Goal: Task Accomplishment & Management: Use online tool/utility

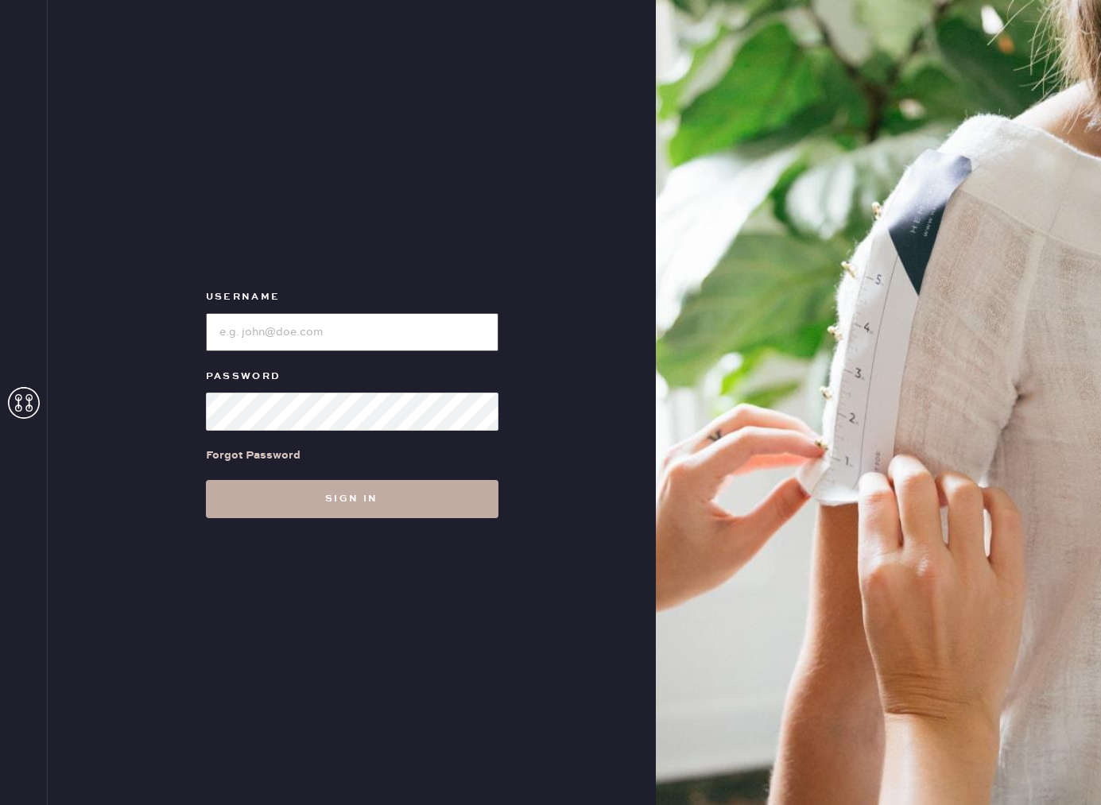
type input "reformationbethesdarow"
click at [308, 507] on button "Sign in" at bounding box center [352, 499] width 293 height 38
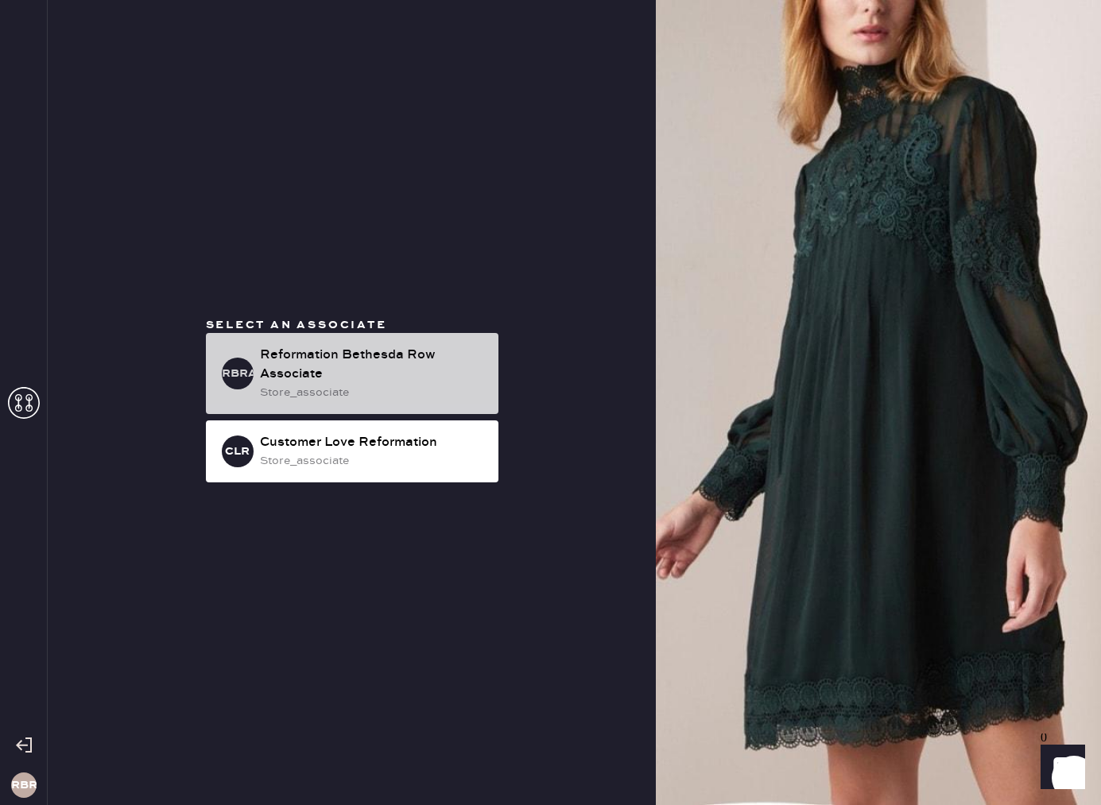
click at [379, 386] on div "store_associate" at bounding box center [373, 392] width 226 height 17
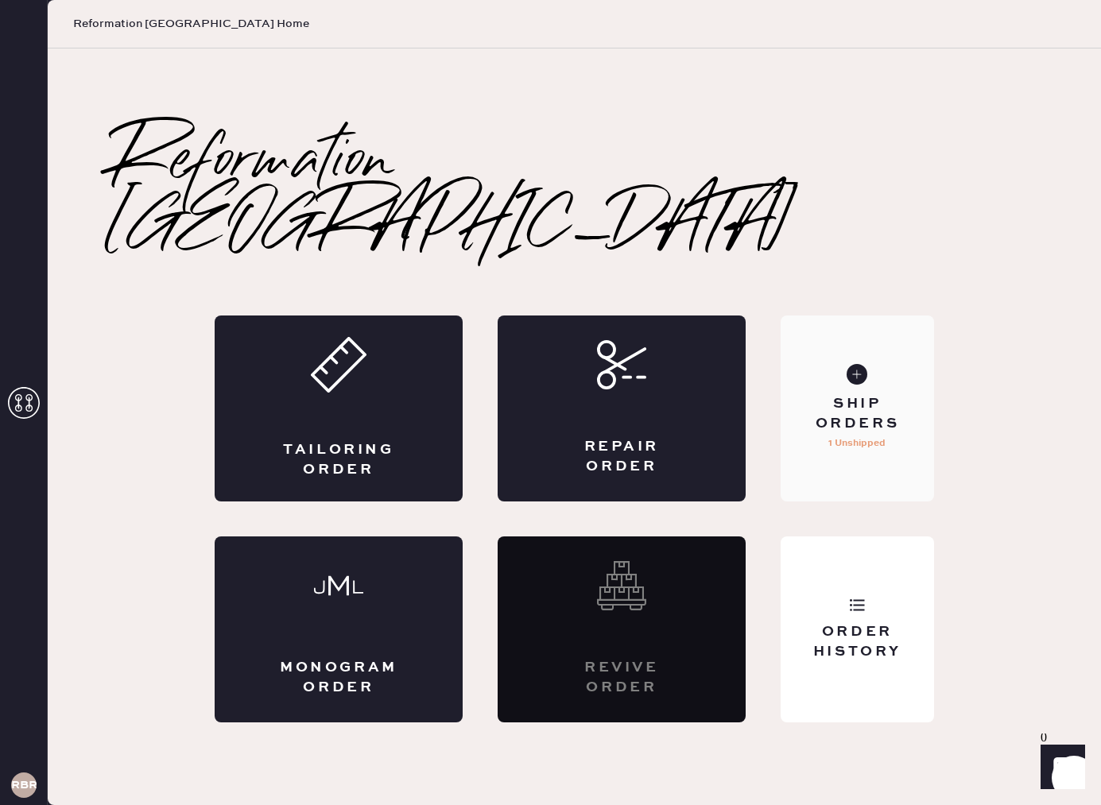
click at [853, 394] on div "Ship Orders" at bounding box center [857, 414] width 128 height 40
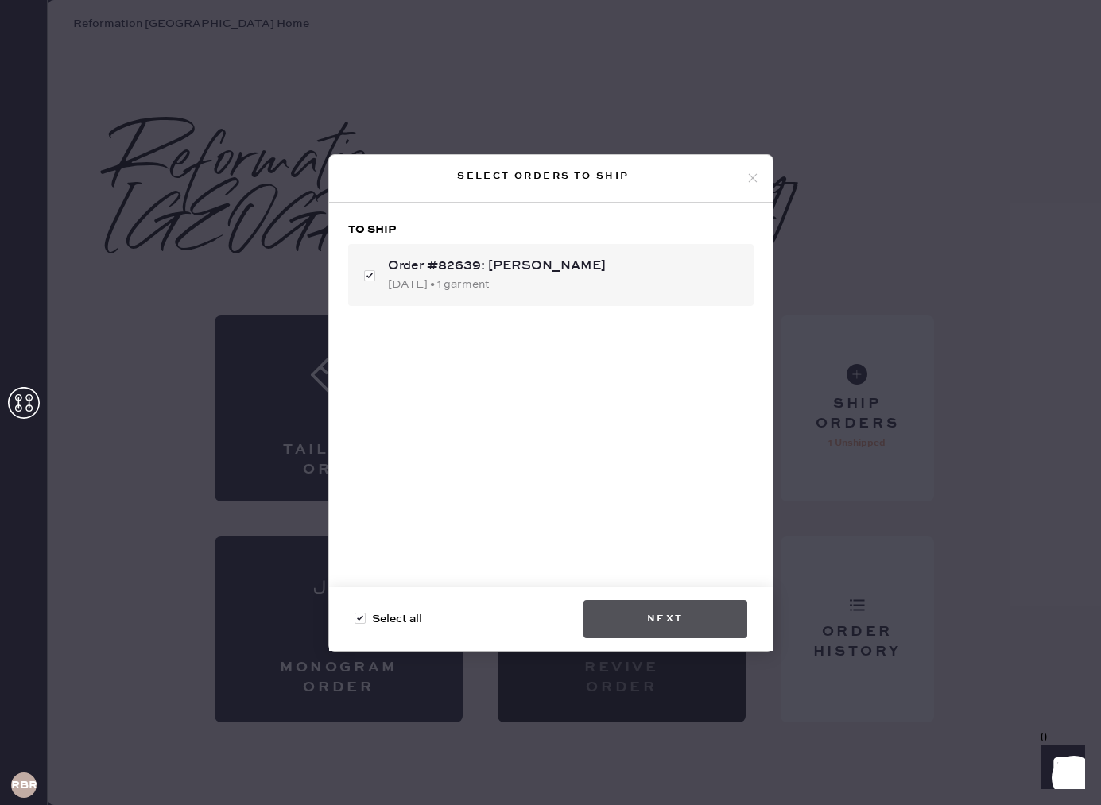
click at [658, 612] on button "Next" at bounding box center [665, 619] width 164 height 38
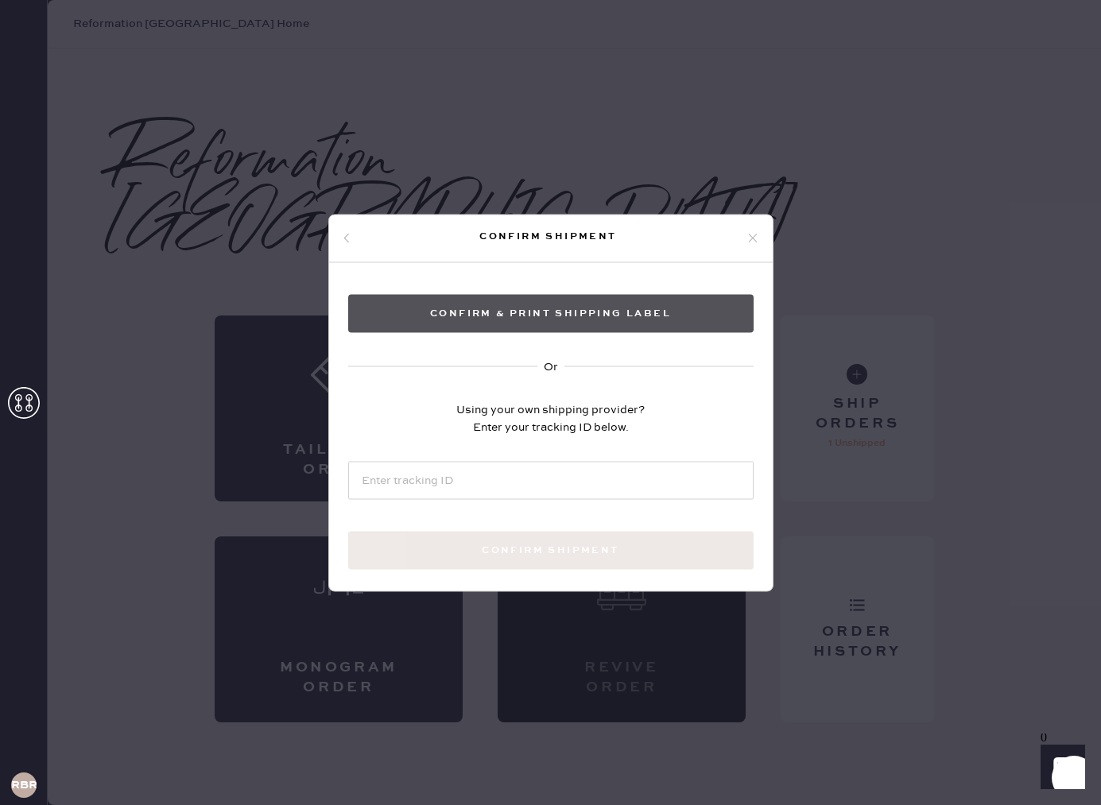
click at [618, 323] on button "Confirm & Print shipping label" at bounding box center [550, 313] width 405 height 38
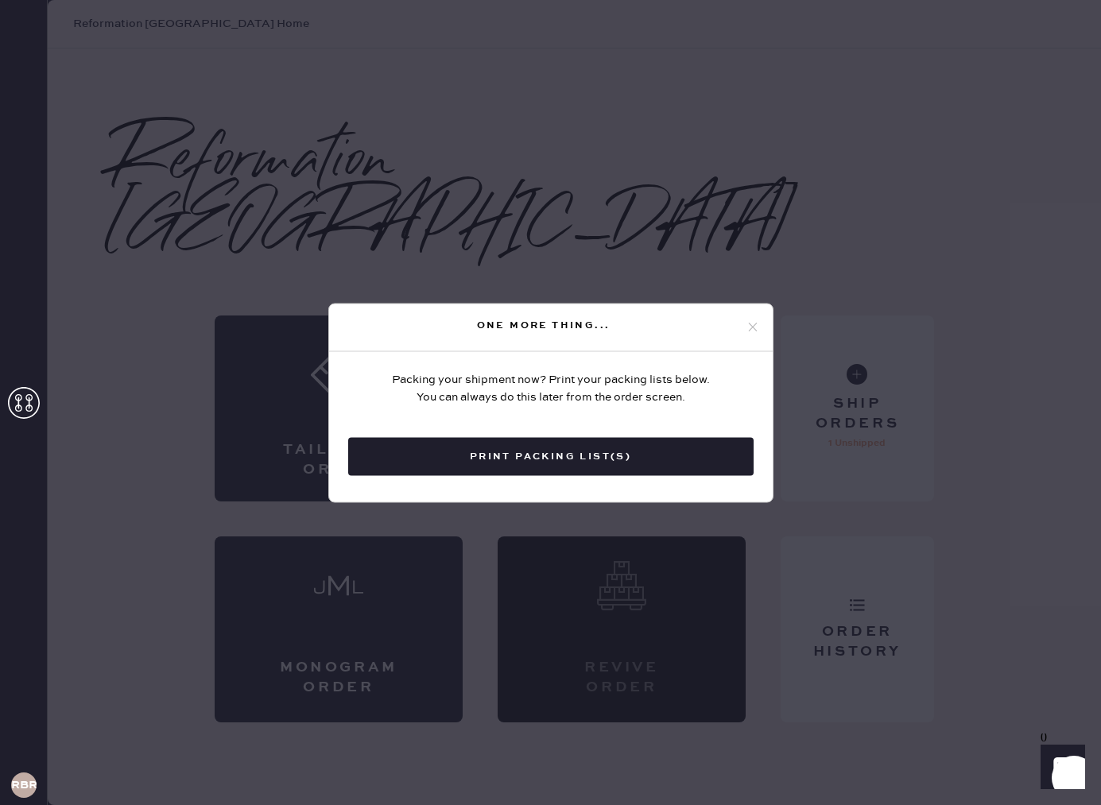
drag, startPoint x: 520, startPoint y: 454, endPoint x: 523, endPoint y: 467, distance: 13.9
click at [520, 454] on button "Print Packing List(s)" at bounding box center [550, 456] width 405 height 38
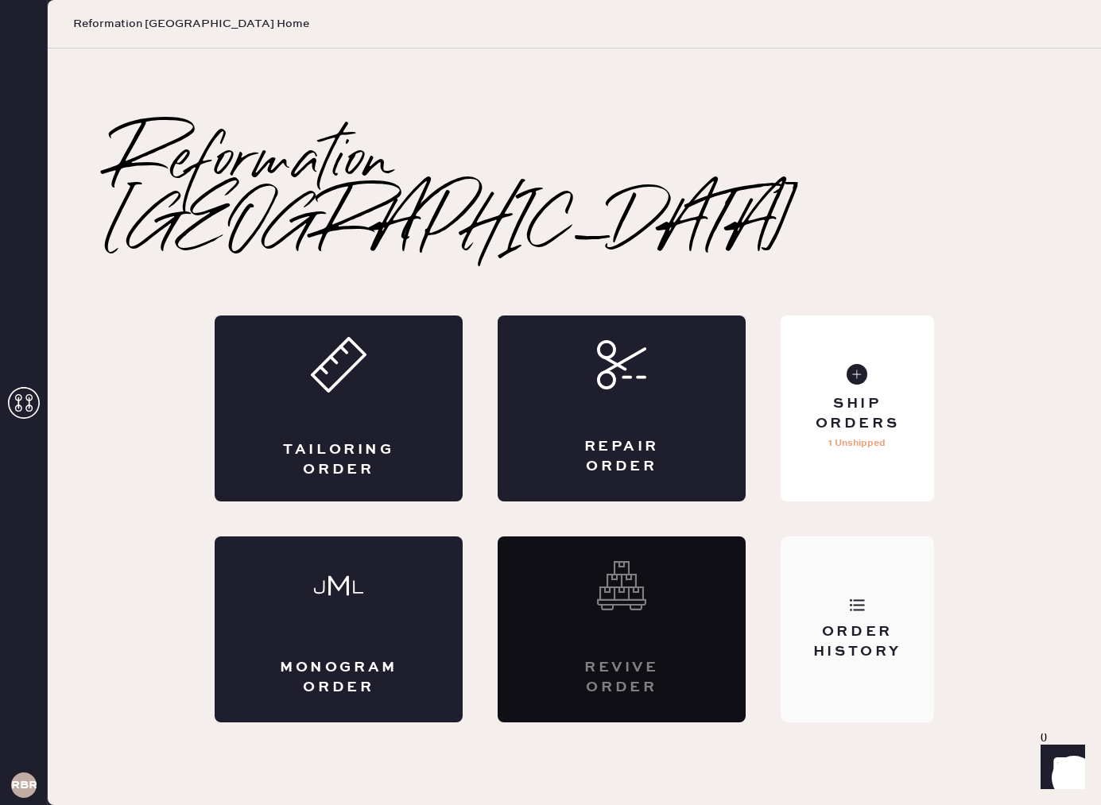
click at [875, 568] on div "Order History" at bounding box center [857, 630] width 153 height 186
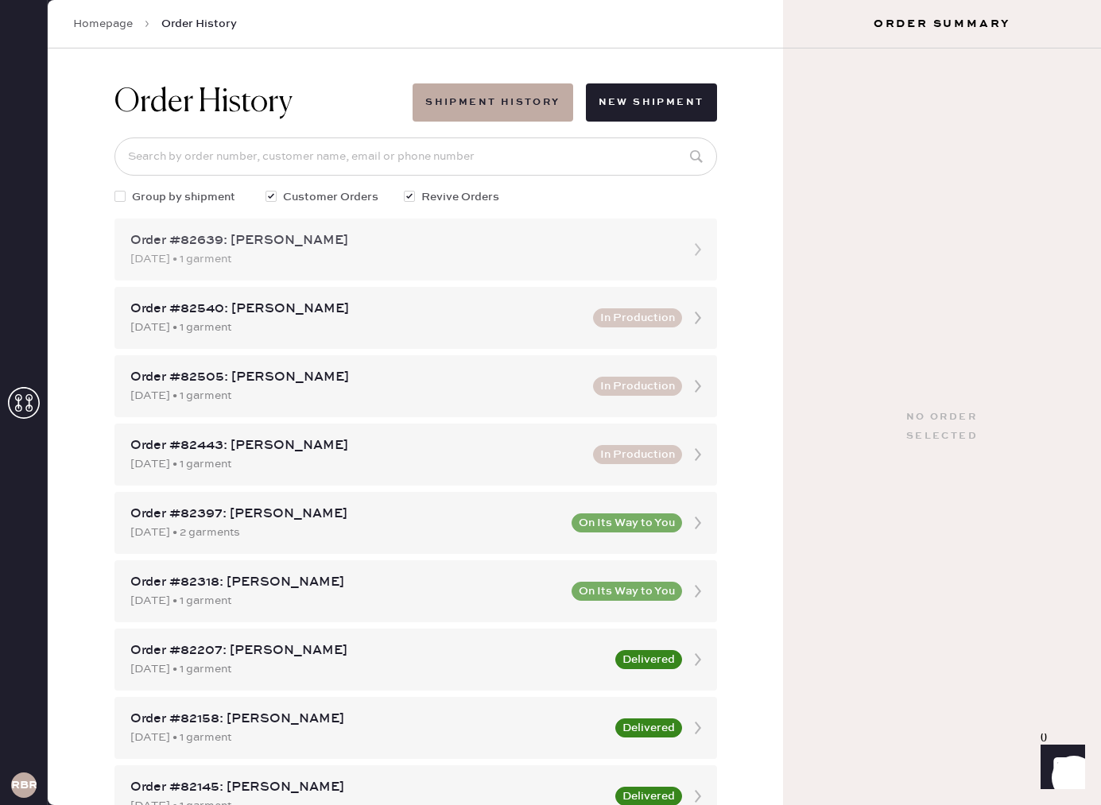
click at [348, 258] on div "[DATE] • 1 garment" at bounding box center [401, 258] width 542 height 17
